Goal: Task Accomplishment & Management: Manage account settings

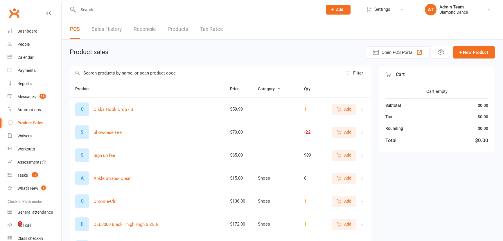
select select "100"
click at [36, 59] on link "Calendar" at bounding box center [35, 57] width 54 height 13
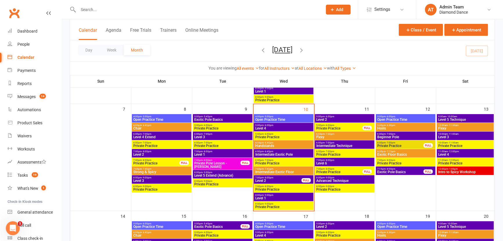
scroll to position [132, 0]
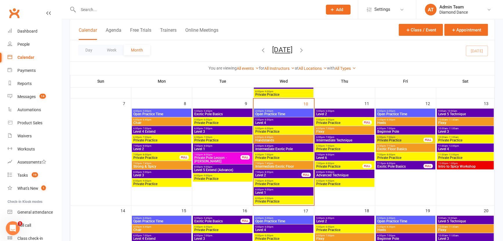
click at [280, 191] on span "Level 1" at bounding box center [283, 192] width 57 height 3
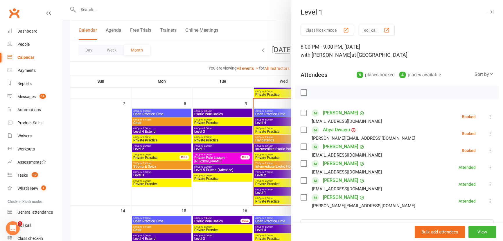
scroll to position [26, 0]
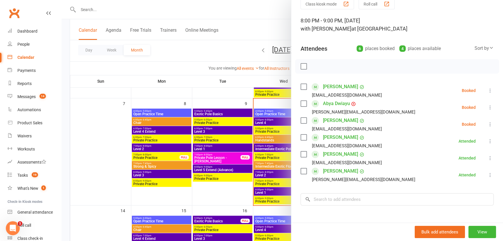
click at [488, 122] on icon at bounding box center [491, 124] width 6 height 6
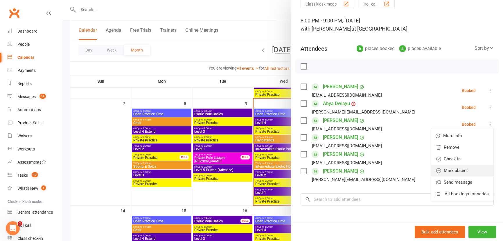
click at [453, 165] on link "Mark absent" at bounding box center [462, 170] width 62 height 12
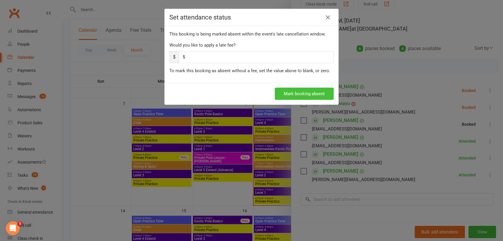
click at [305, 93] on button "Mark booking absent" at bounding box center [304, 93] width 59 height 12
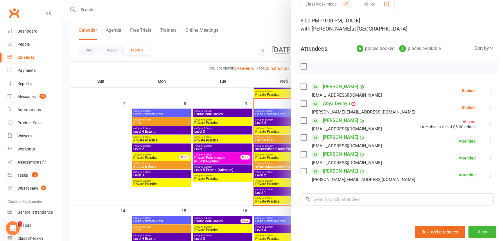
click at [304, 65] on label at bounding box center [304, 66] width 6 height 6
click at [318, 67] on icon "button" at bounding box center [317, 66] width 6 height 6
click at [266, 173] on div at bounding box center [283, 120] width 442 height 241
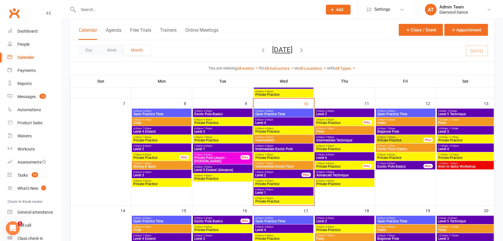
click at [266, 173] on span "Level 2" at bounding box center [278, 174] width 47 height 3
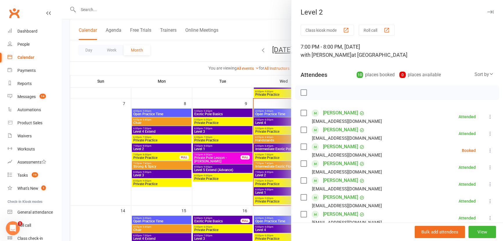
click at [488, 148] on icon at bounding box center [491, 150] width 6 height 6
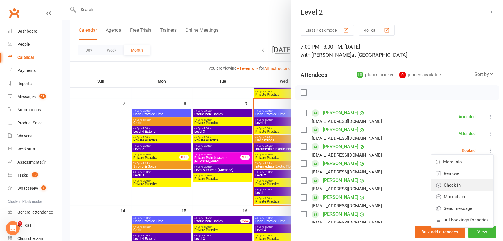
click at [469, 186] on link "Check in" at bounding box center [462, 185] width 62 height 12
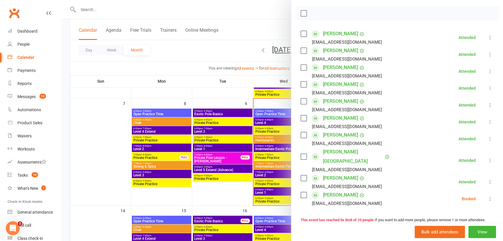
scroll to position [105, 0]
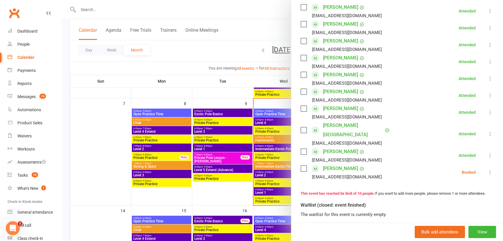
click at [488, 169] on icon at bounding box center [491, 172] width 6 height 6
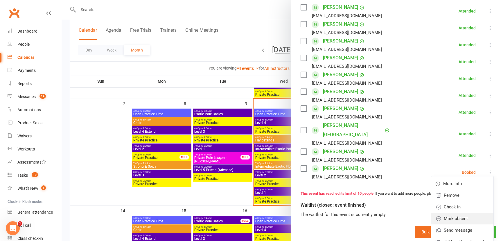
click at [470, 212] on link "Mark absent" at bounding box center [462, 218] width 62 height 12
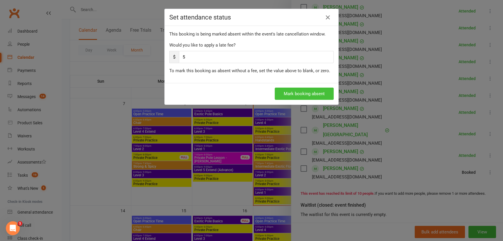
click at [320, 93] on button "Mark booking absent" at bounding box center [304, 93] width 59 height 12
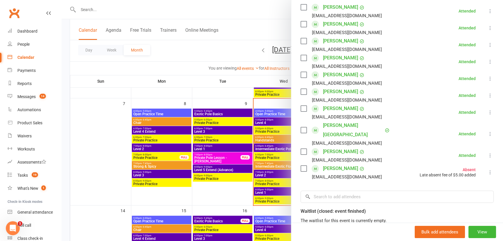
click at [242, 191] on div at bounding box center [283, 120] width 442 height 241
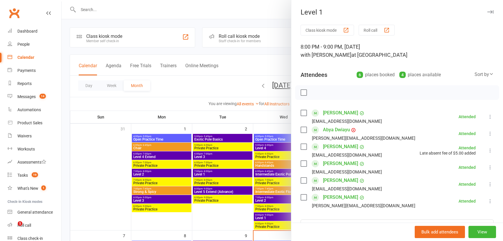
scroll to position [132, 0]
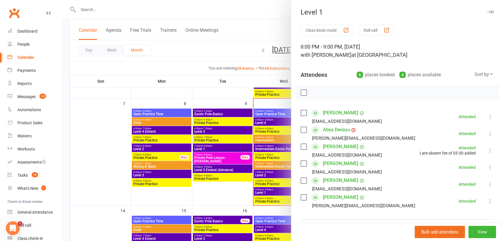
drag, startPoint x: 0, startPoint y: 0, endPoint x: 102, endPoint y: 144, distance: 176.2
click at [102, 144] on div at bounding box center [283, 120] width 442 height 241
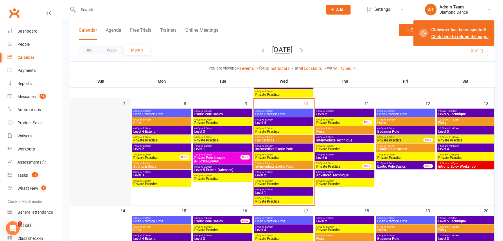
scroll to position [105, 0]
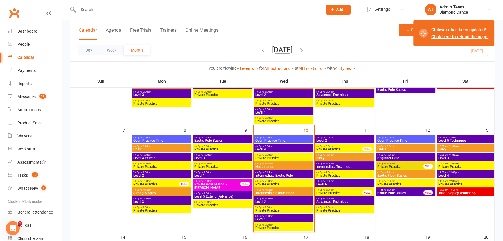
click at [471, 192] on span "Intro to Spicy Workshop" at bounding box center [465, 192] width 55 height 3
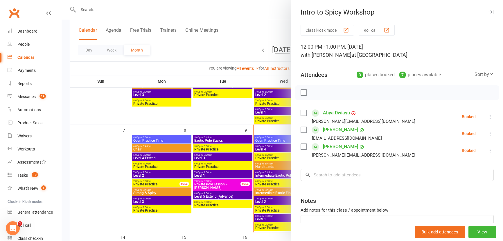
drag, startPoint x: 186, startPoint y: 221, endPoint x: 189, endPoint y: 209, distance: 13.2
click at [186, 221] on div at bounding box center [283, 120] width 442 height 241
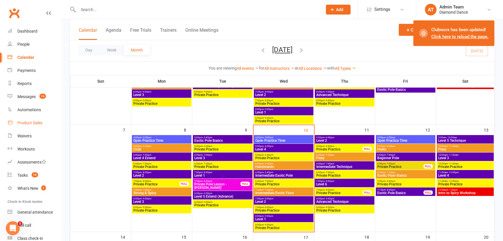
click at [28, 119] on link "Product Sales" at bounding box center [35, 122] width 54 height 13
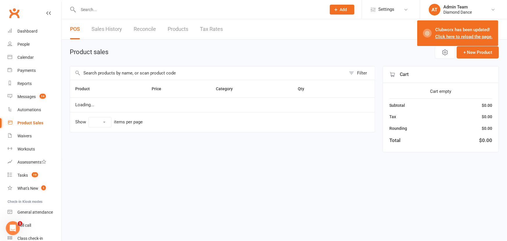
select select "100"
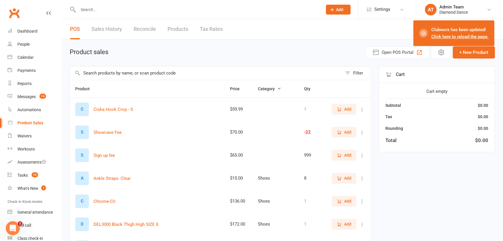
click at [112, 28] on link "Sales History" at bounding box center [107, 29] width 31 height 20
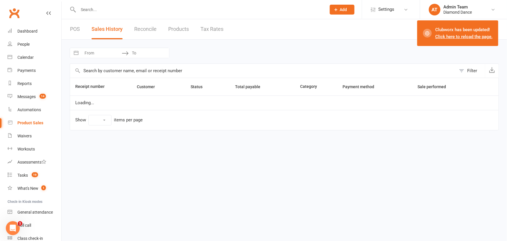
select select "25"
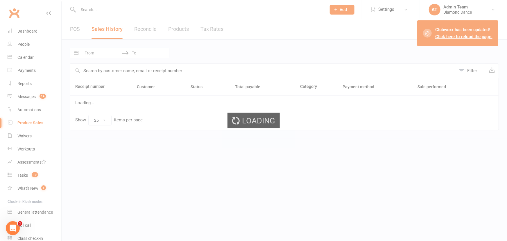
click at [76, 28] on div "Loading" at bounding box center [253, 120] width 507 height 241
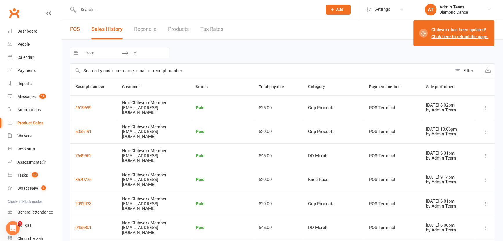
click at [76, 28] on link "POS" at bounding box center [75, 29] width 10 height 20
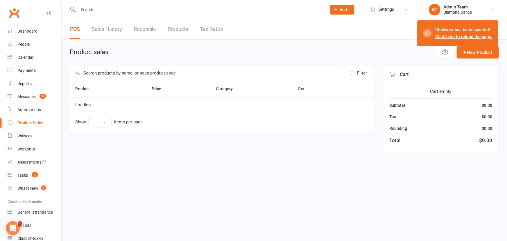
select select "100"
click at [128, 73] on input "text" at bounding box center [208, 72] width 276 height 13
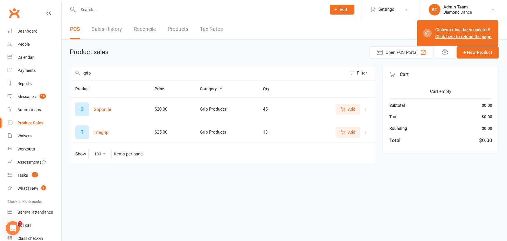
type input "grip"
click at [35, 60] on link "Calendar" at bounding box center [35, 57] width 54 height 13
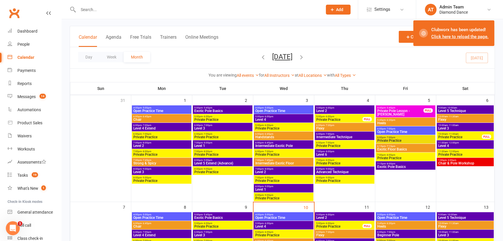
scroll to position [105, 0]
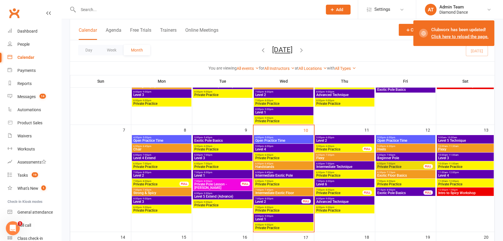
click at [343, 200] on span "Advanced Technique" at bounding box center [344, 201] width 57 height 3
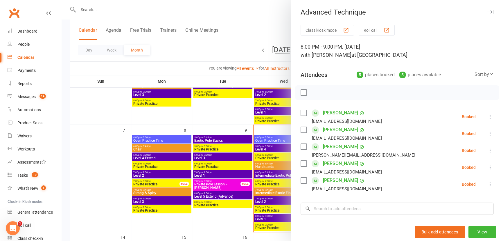
click at [232, 122] on div at bounding box center [283, 120] width 442 height 241
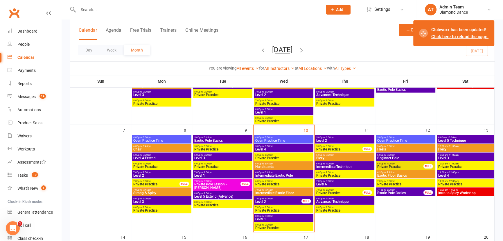
click at [305, 49] on icon "button" at bounding box center [301, 50] width 6 height 6
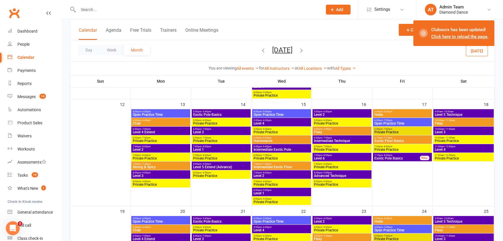
scroll to position [211, 0]
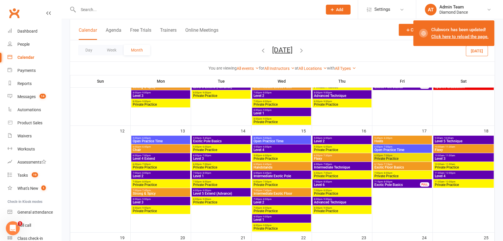
click at [227, 174] on span "Level 1" at bounding box center [221, 175] width 57 height 3
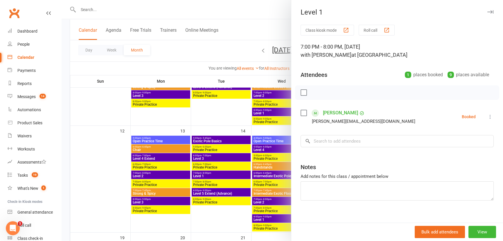
click at [488, 116] on icon at bounding box center [491, 117] width 6 height 6
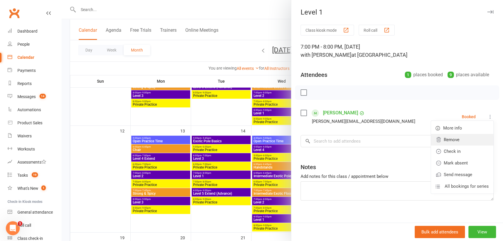
click at [476, 135] on link "Remove" at bounding box center [462, 140] width 62 height 12
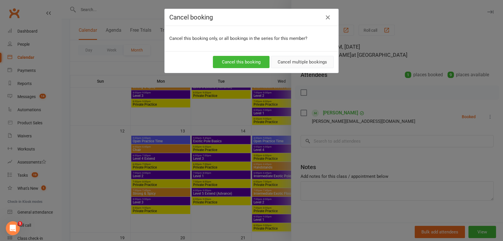
click at [305, 61] on button "Cancel multiple bookings" at bounding box center [302, 62] width 63 height 12
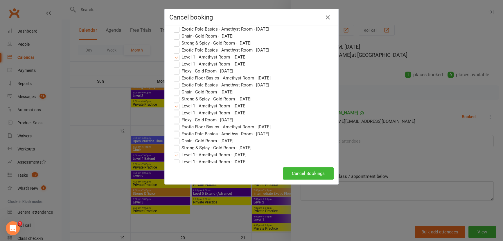
scroll to position [169, 0]
click at [298, 173] on button "Cancel Bookings" at bounding box center [308, 173] width 51 height 12
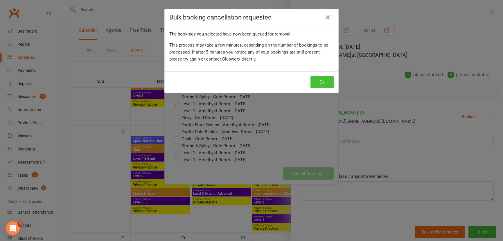
click at [318, 82] on button "Ok" at bounding box center [322, 82] width 23 height 12
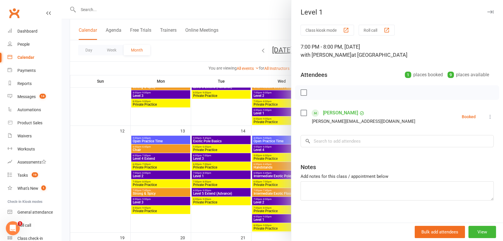
click at [232, 210] on div at bounding box center [283, 120] width 442 height 241
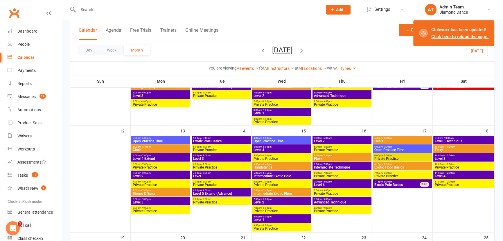
click at [232, 175] on span "Level 1" at bounding box center [221, 175] width 57 height 3
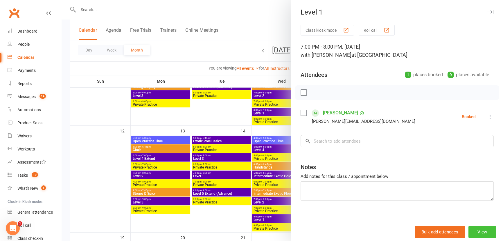
click at [474, 233] on button "View" at bounding box center [483, 231] width 28 height 12
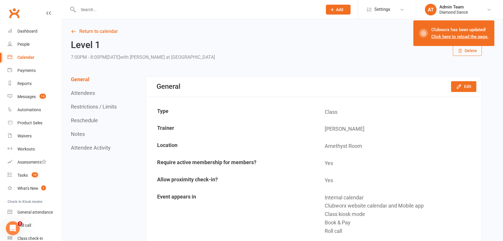
click at [465, 80] on div "General Edit" at bounding box center [314, 86] width 336 height 20
click at [466, 85] on button "Edit" at bounding box center [463, 86] width 25 height 10
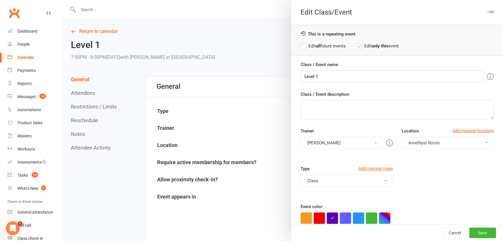
click at [304, 46] on label "Edit all future events" at bounding box center [323, 45] width 45 height 7
click at [453, 235] on button "Cancel" at bounding box center [455, 232] width 22 height 10
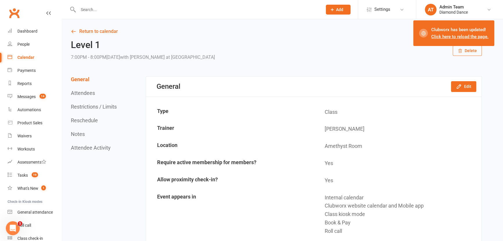
click at [25, 60] on div "Calendar" at bounding box center [25, 57] width 17 height 5
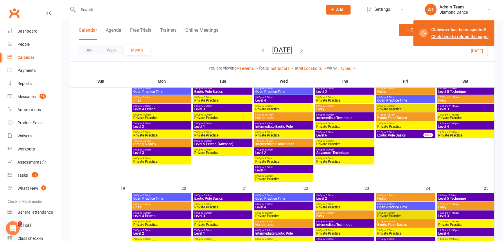
scroll to position [264, 0]
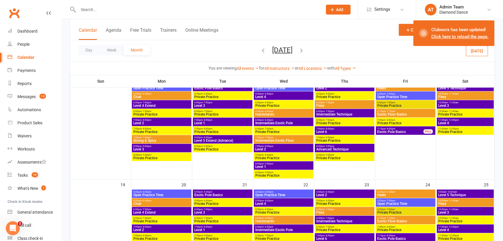
click at [260, 51] on icon "button" at bounding box center [263, 50] width 6 height 6
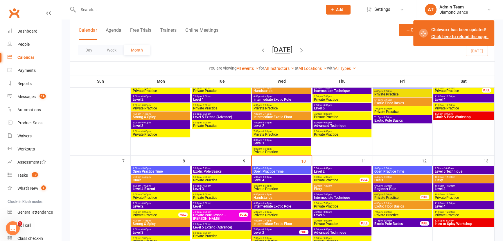
scroll to position [74, 0]
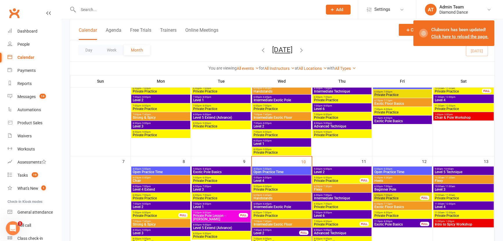
click at [343, 169] on span "5:00pm - 6:00pm" at bounding box center [342, 168] width 57 height 3
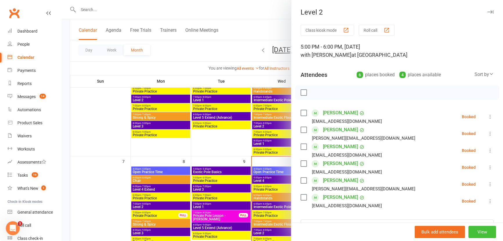
click at [474, 230] on button "View" at bounding box center [483, 231] width 28 height 12
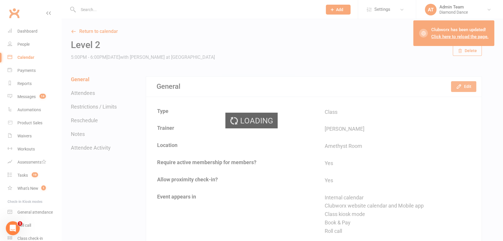
click at [472, 88] on button "Edit" at bounding box center [463, 86] width 25 height 10
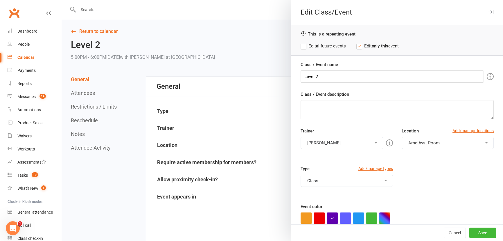
click at [357, 139] on button "[PERSON_NAME]" at bounding box center [342, 143] width 82 height 12
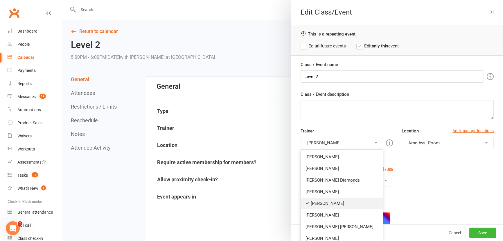
click at [337, 202] on link "[PERSON_NAME]" at bounding box center [342, 203] width 82 height 12
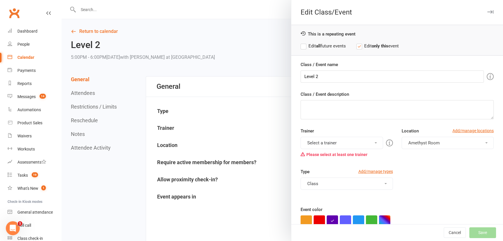
click at [343, 145] on button "Select a trainer" at bounding box center [342, 143] width 82 height 12
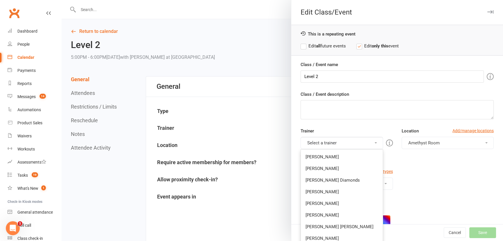
drag, startPoint x: 337, startPoint y: 180, endPoint x: 423, endPoint y: 226, distance: 97.8
click at [339, 182] on link "[PERSON_NAME] Diamonds" at bounding box center [342, 180] width 82 height 12
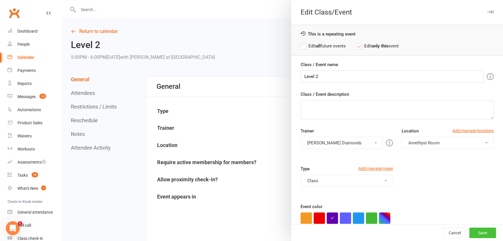
click at [475, 232] on button "Save" at bounding box center [483, 232] width 27 height 10
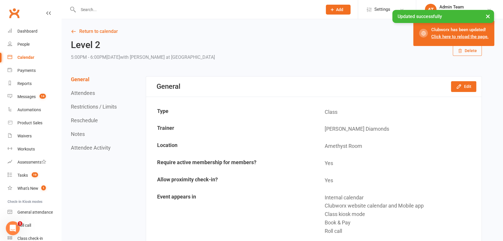
click at [29, 60] on div "Calendar" at bounding box center [25, 57] width 17 height 5
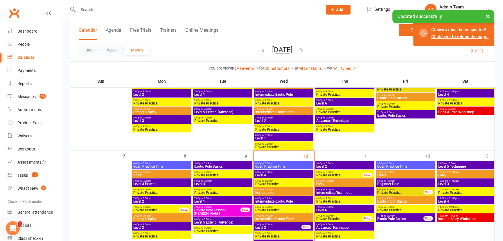
scroll to position [105, 0]
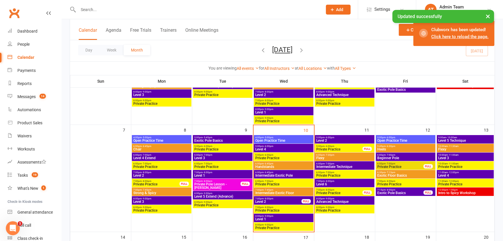
click at [334, 158] on span "Flexy" at bounding box center [344, 157] width 57 height 3
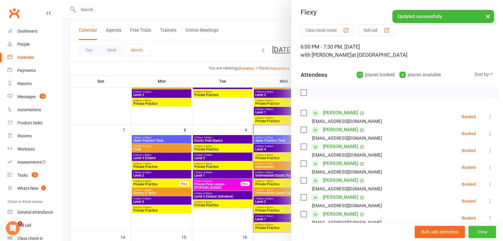
click at [482, 232] on button "View" at bounding box center [483, 231] width 28 height 12
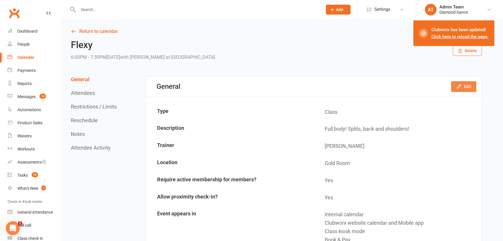
click at [468, 82] on button "Edit" at bounding box center [463, 86] width 25 height 10
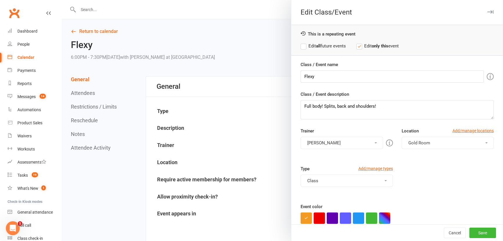
click at [340, 140] on button "[PERSON_NAME]" at bounding box center [342, 143] width 82 height 12
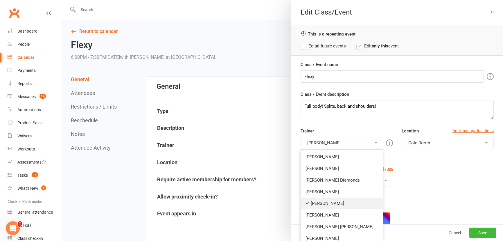
click at [325, 201] on link "[PERSON_NAME]" at bounding box center [342, 203] width 82 height 12
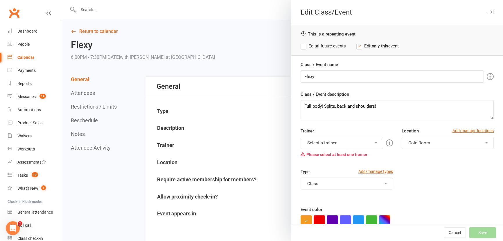
click at [331, 144] on button "Select a trainer" at bounding box center [342, 143] width 82 height 12
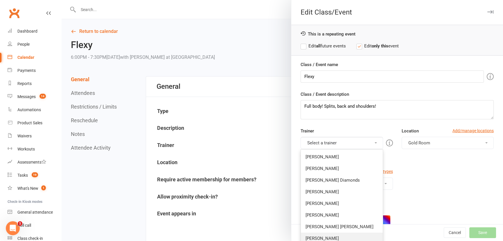
click at [332, 238] on link "[PERSON_NAME]" at bounding box center [342, 238] width 82 height 12
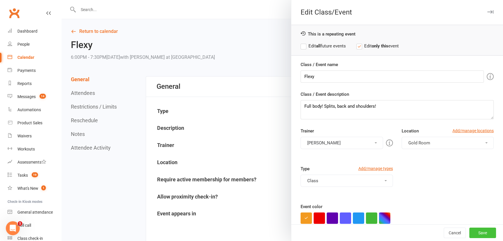
click at [472, 232] on button "Save" at bounding box center [483, 232] width 27 height 10
